Goal: Task Accomplishment & Management: Use online tool/utility

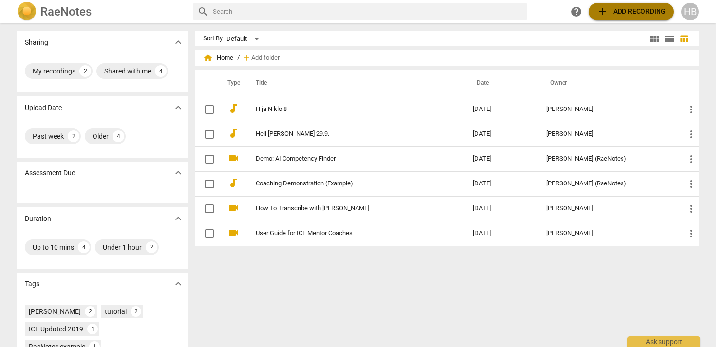
click at [640, 10] on span "add Add recording" at bounding box center [631, 12] width 69 height 12
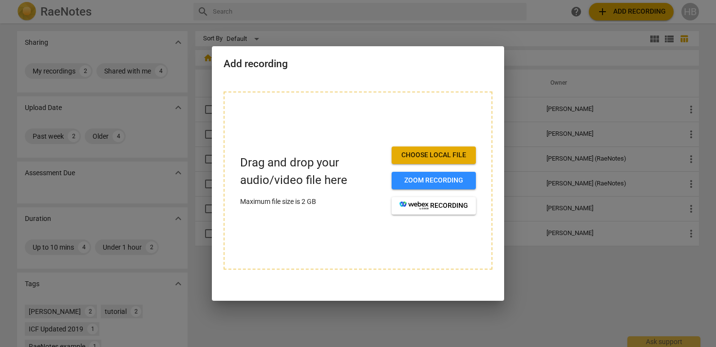
click at [426, 151] on span "Choose local file" at bounding box center [434, 156] width 69 height 10
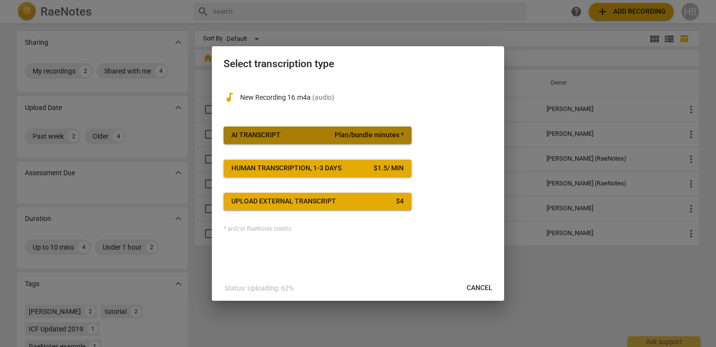
click at [312, 138] on span "AI Transcript Plan/bundle minutes *" at bounding box center [317, 136] width 173 height 10
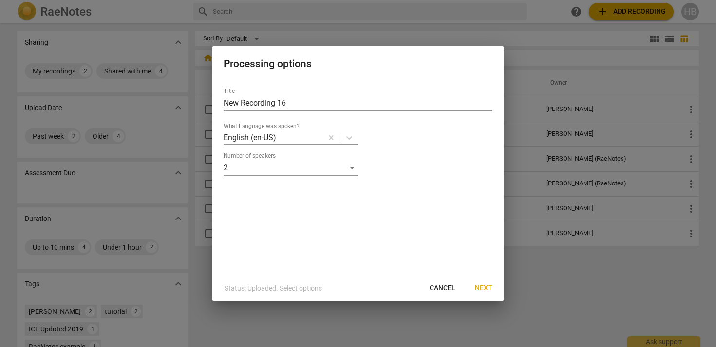
click at [482, 289] on span "Next" at bounding box center [484, 289] width 18 height 10
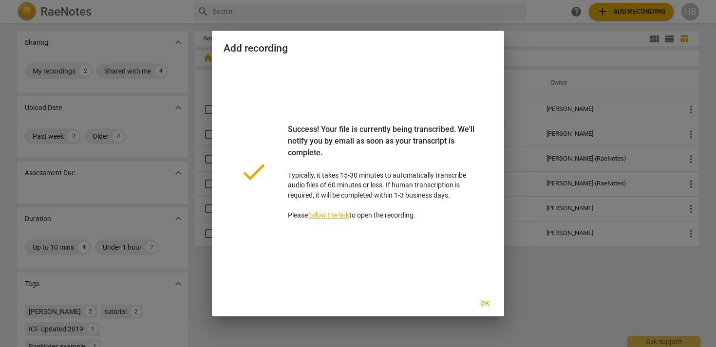
click at [486, 302] on span "Ok" at bounding box center [485, 304] width 16 height 10
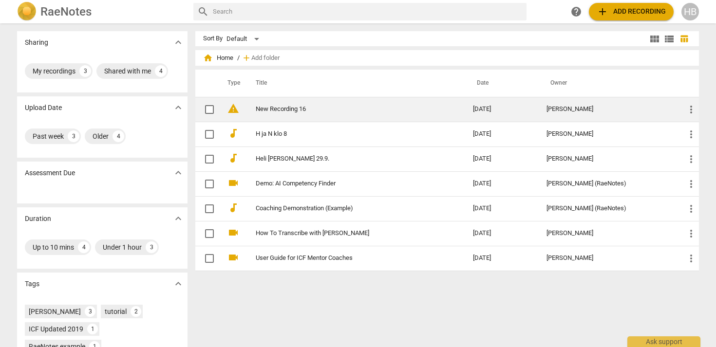
click at [274, 109] on link "New Recording 16" at bounding box center [347, 109] width 182 height 7
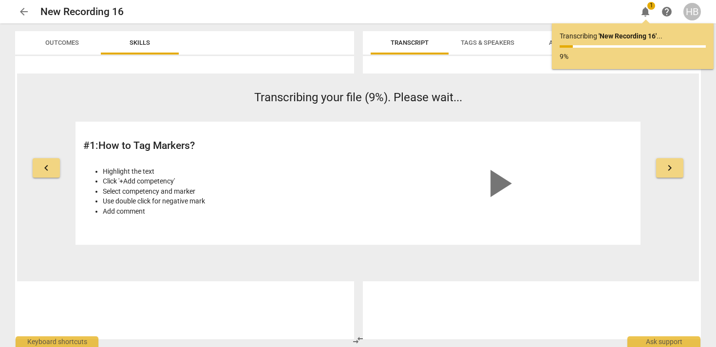
click at [21, 7] on span "arrow_back" at bounding box center [24, 12] width 12 height 12
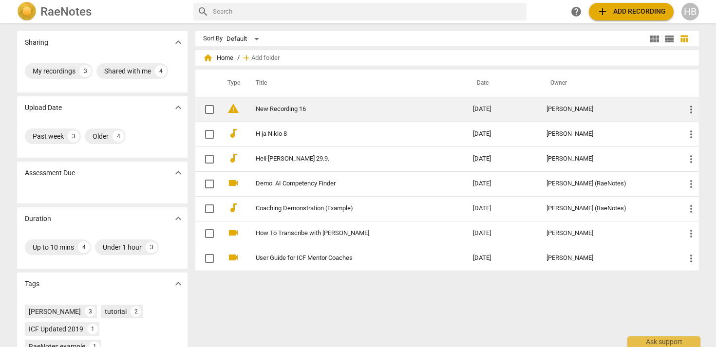
click at [267, 108] on link "New Recording 16" at bounding box center [347, 109] width 182 height 7
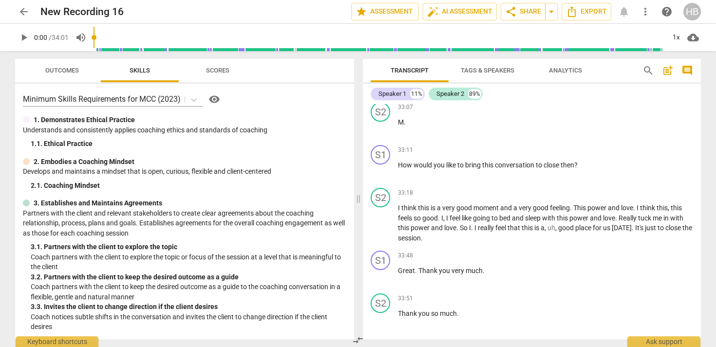
scroll to position [3114, 0]
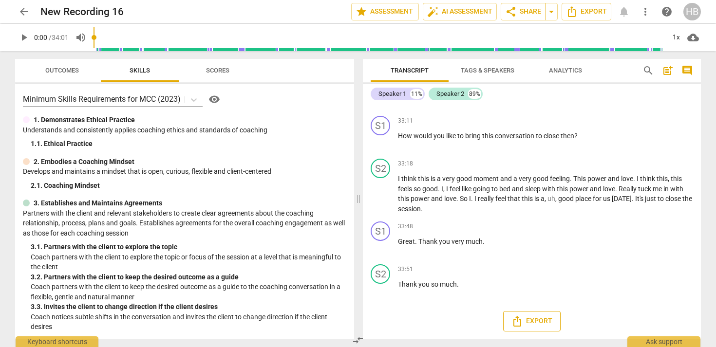
click at [532, 322] on span "Export" at bounding box center [532, 322] width 41 height 12
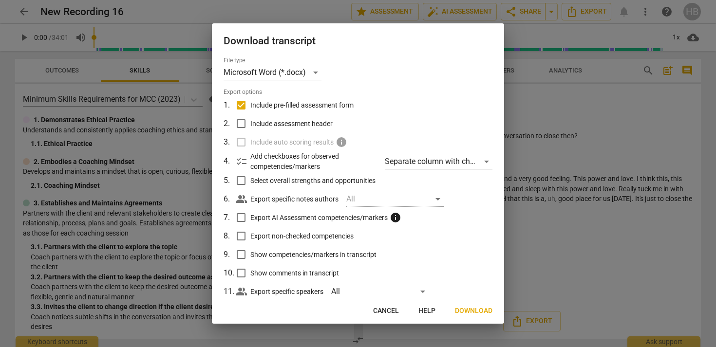
click at [473, 312] on span "Download" at bounding box center [474, 312] width 38 height 10
